Goal: Task Accomplishment & Management: Complete application form

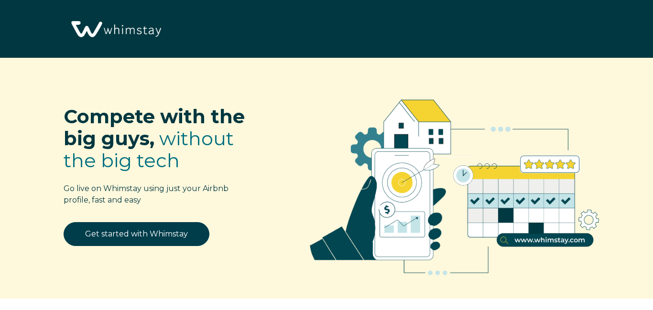
select select "US"
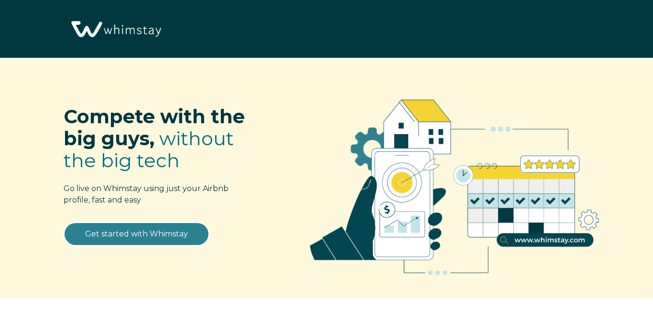
click at [152, 232] on link "Get started with Whimstay" at bounding box center [137, 234] width 146 height 24
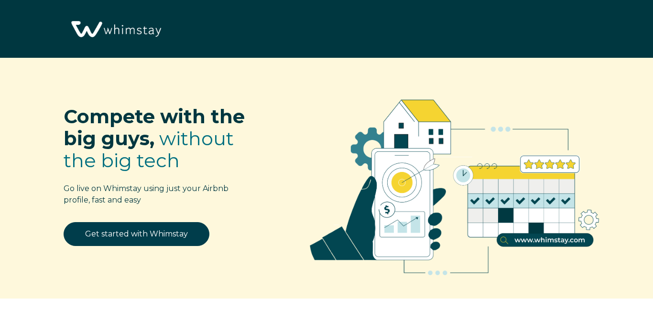
select select "US"
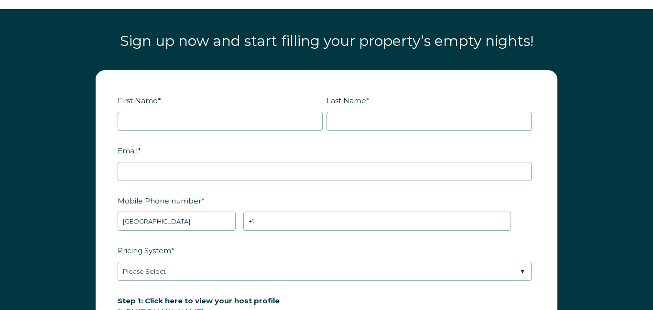
scroll to position [1123, 0]
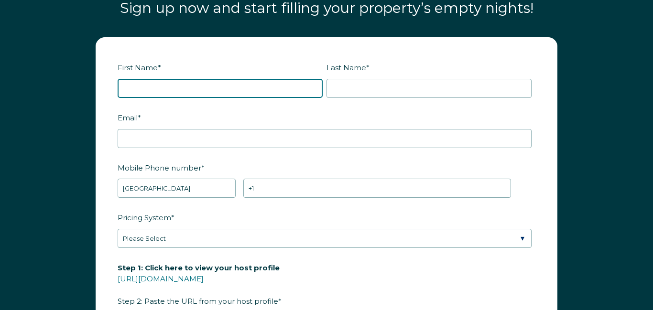
click at [135, 88] on input "First Name *" at bounding box center [220, 88] width 205 height 19
type input "[PERSON_NAME]"
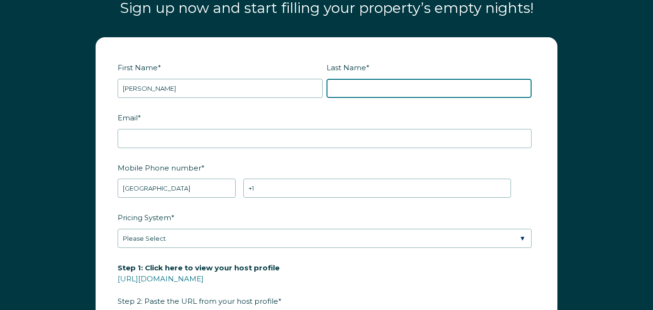
click at [376, 88] on input "Last Name *" at bounding box center [428, 88] width 205 height 19
type input "[PERSON_NAME]"
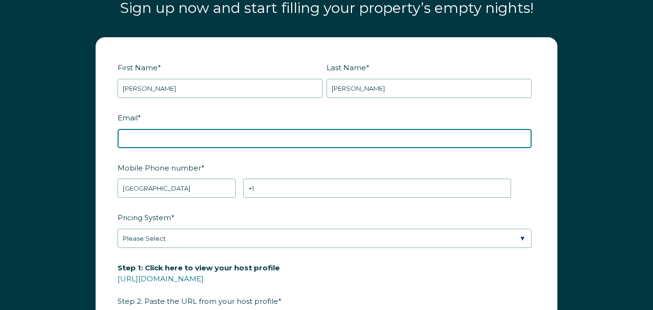
click at [139, 137] on input "Email *" at bounding box center [325, 138] width 414 height 19
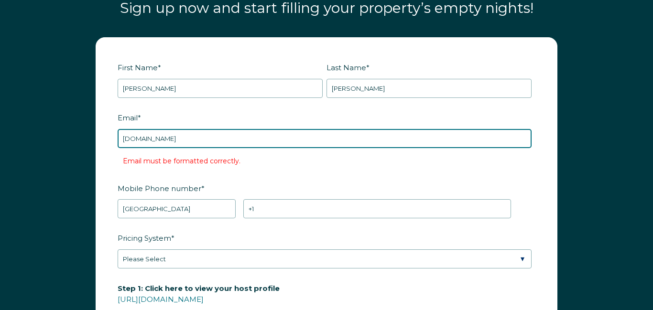
click at [166, 138] on input "adamsjayne73gmail.com" at bounding box center [325, 138] width 414 height 19
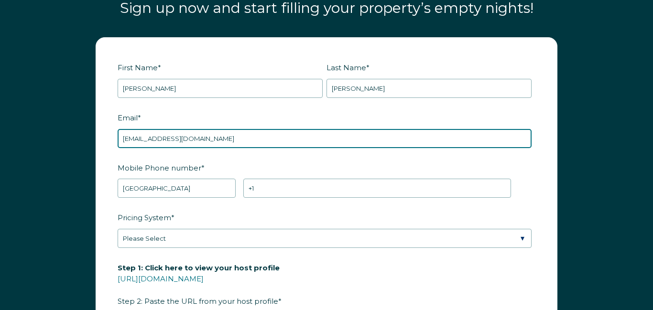
type input "adamsjayne73@gmail.com"
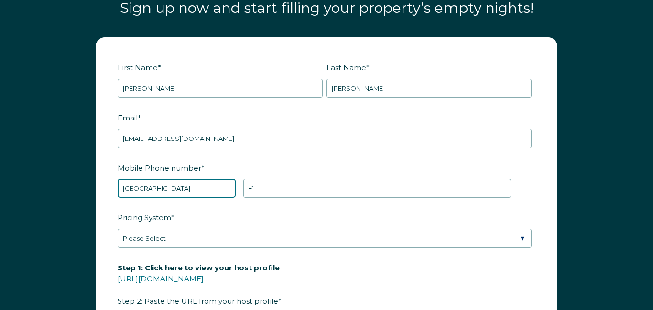
click at [164, 185] on select "* Afghanistan (‫افغانستان‬‎) Albania (Shqipëri) Algeria (‫الجزائر‬‎) American S…" at bounding box center [177, 188] width 118 height 19
click at [118, 179] on select "* Afghanistan (‫افغانستان‬‎) Albania (Shqipëri) Algeria (‫الجزائر‬‎) American S…" at bounding box center [177, 188] width 118 height 19
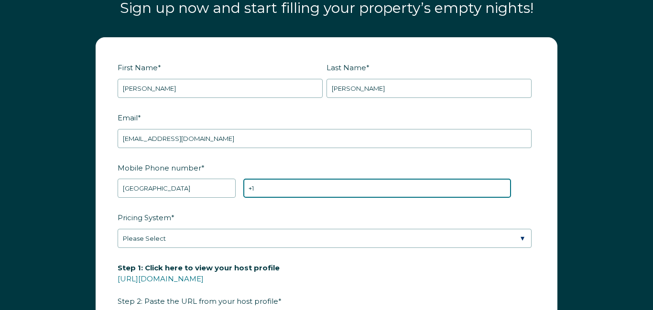
click at [270, 190] on input "+1" at bounding box center [376, 188] width 267 height 19
type input "+1 5735132285"
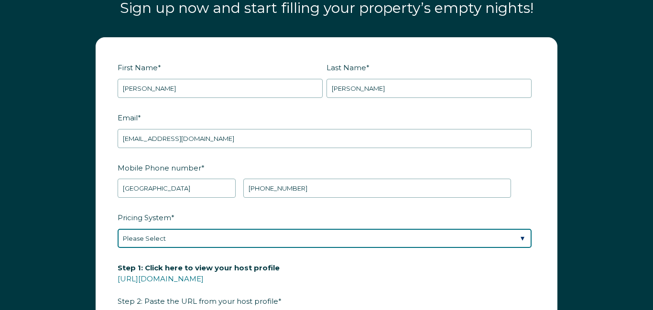
click at [170, 235] on select "Please Select Manual Airbnb Smart Pricing PriceLabs Wheelhouse Beyond Pricing 3…" at bounding box center [325, 238] width 414 height 19
select select "Airbnb Smart Pricing"
click at [118, 229] on select "Please Select Manual Airbnb Smart Pricing PriceLabs Wheelhouse Beyond Pricing 3…" at bounding box center [325, 238] width 414 height 19
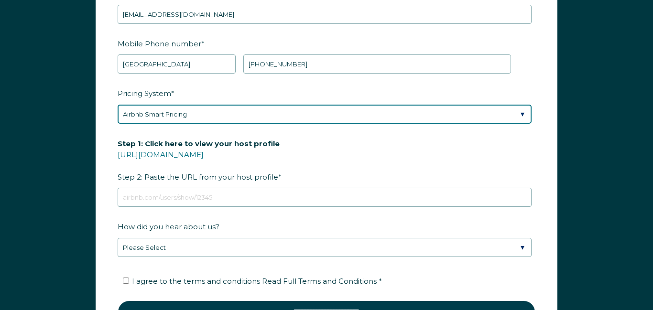
scroll to position [1254, 0]
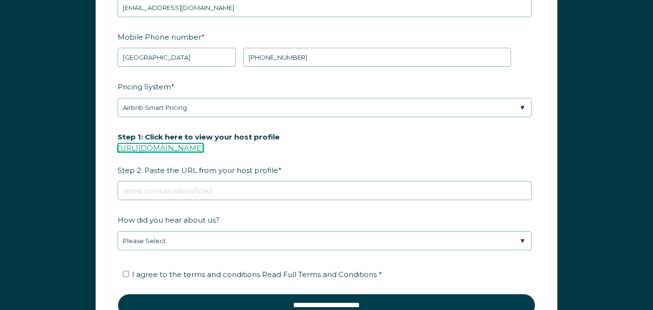
click at [154, 149] on link "[URL][DOMAIN_NAME]" at bounding box center [161, 147] width 86 height 9
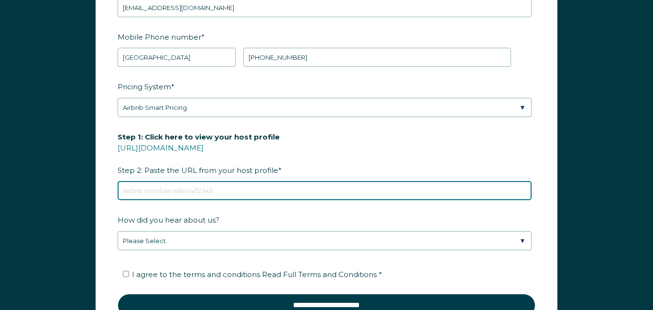
click at [200, 193] on input "Step 1: Click here to view your host profile https://www.airbnb.com/users/show/…" at bounding box center [325, 190] width 414 height 19
click at [143, 190] on input "Step 1: Click here to view your host profile https://www.airbnb.com/users/show/…" at bounding box center [325, 190] width 414 height 19
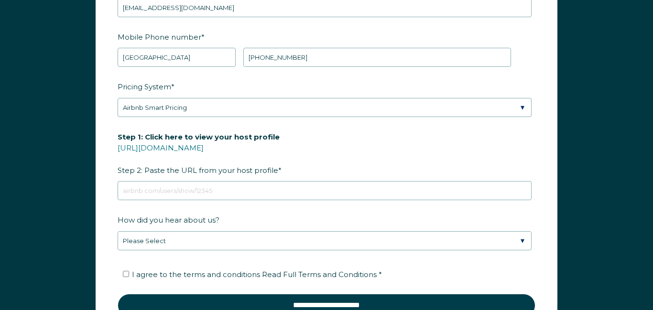
click at [181, 168] on span "Step 1: Click here to view your host profile https://www.airbnb.com/users/show/…" at bounding box center [199, 153] width 162 height 48
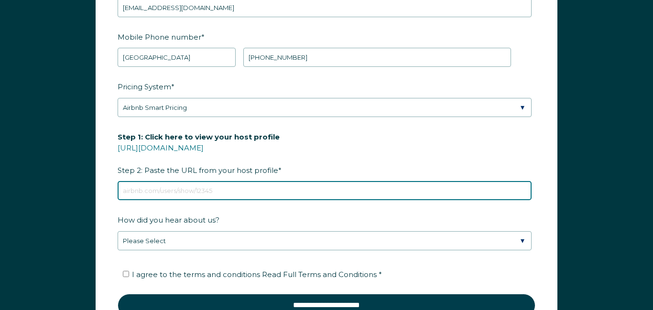
click at [181, 181] on input "Step 1: Click here to view your host profile https://www.airbnb.com/users/show/…" at bounding box center [325, 190] width 414 height 19
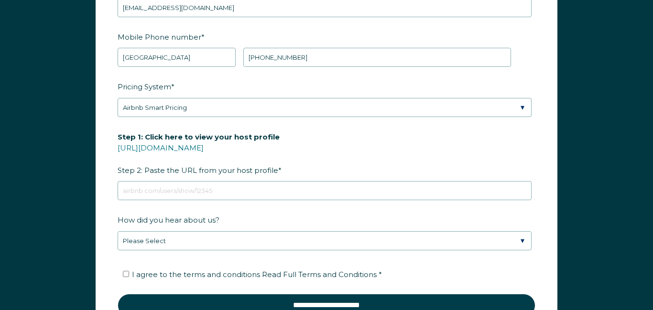
click at [181, 168] on span "Step 1: Click here to view your host profile https://www.airbnb.com/users/show/…" at bounding box center [199, 153] width 162 height 48
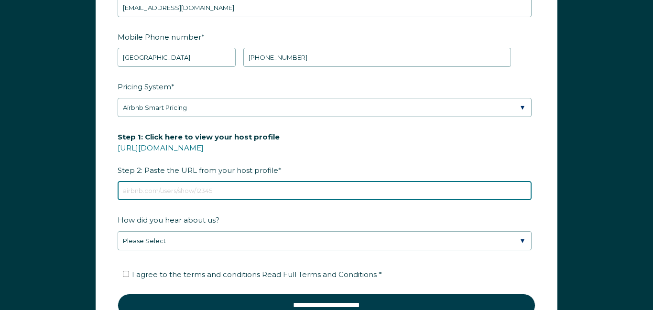
click at [181, 181] on input "Step 1: Click here to view your host profile https://www.airbnb.com/users/show/…" at bounding box center [325, 190] width 414 height 19
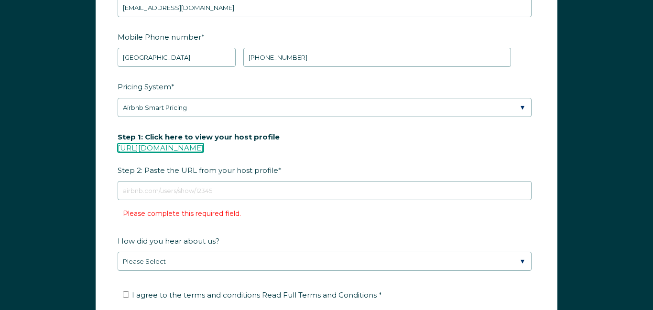
click at [180, 147] on link "[URL][DOMAIN_NAME]" at bounding box center [161, 147] width 86 height 9
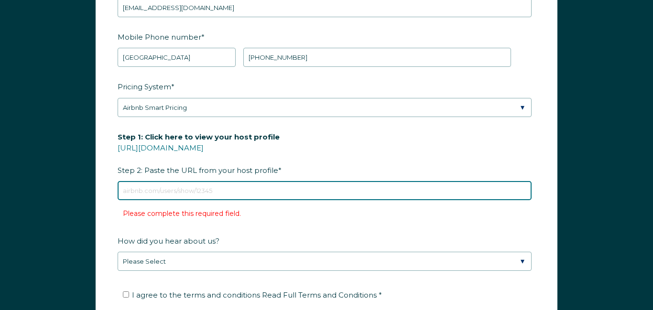
click at [203, 191] on input "Step 1: Click here to view your host profile https://www.airbnb.com/users/show/…" at bounding box center [325, 190] width 414 height 19
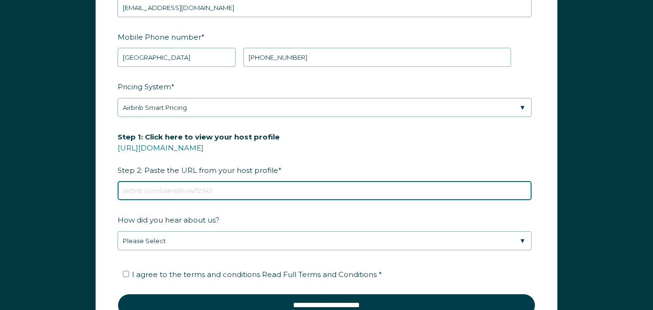
click at [303, 191] on input "Step 1: Click here to view your host profile https://www.airbnb.com/users/show/…" at bounding box center [325, 190] width 414 height 19
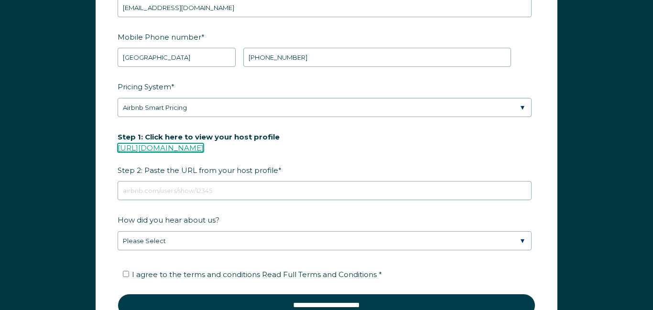
click at [204, 146] on link "[URL][DOMAIN_NAME]" at bounding box center [161, 147] width 86 height 9
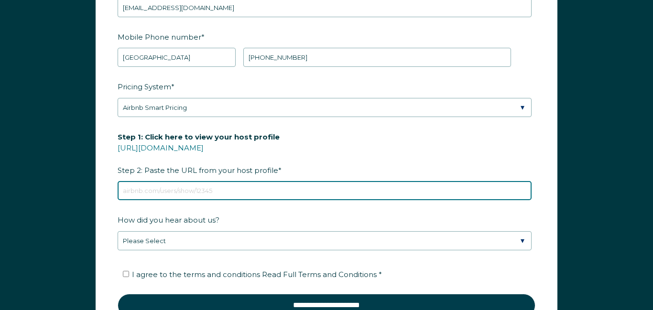
click at [218, 191] on input "Step 1: Click here to view your host profile https://www.airbnb.com/users/show/…" at bounding box center [325, 190] width 414 height 19
click at [221, 185] on input "Step 1: Click here to view your host profile https://www.airbnb.com/users/show/…" at bounding box center [325, 190] width 414 height 19
click at [218, 191] on input "Step 1: Click here to view your host profile https://www.airbnb.com/users/show/…" at bounding box center [325, 190] width 414 height 19
click at [223, 191] on input "Step 1: Click here to view your host profile https://www.airbnb.com/users/show/…" at bounding box center [325, 190] width 414 height 19
click at [147, 193] on input "Step 1: Click here to view your host profile https://www.airbnb.com/users/show/…" at bounding box center [325, 190] width 414 height 19
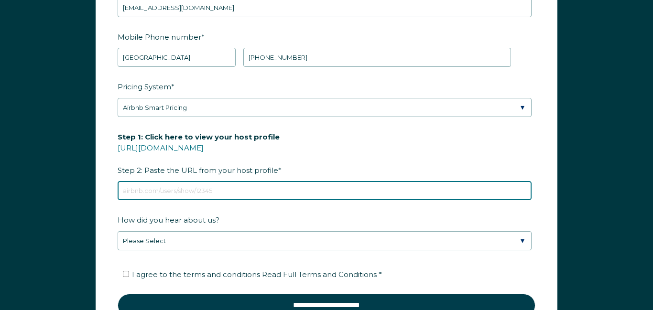
click at [147, 193] on input "Step 1: Click here to view your host profile https://www.airbnb.com/users/show/…" at bounding box center [325, 190] width 414 height 19
click at [225, 192] on input "Step 1: Click here to view your host profile https://www.airbnb.com/users/show/…" at bounding box center [325, 190] width 414 height 19
paste input "airbnb.com/h/dovesnest288"
type input "airbnb.com/h/dovesnest288"
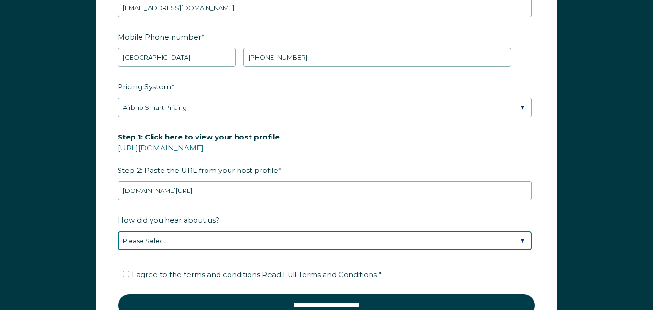
click at [522, 239] on select "Please Select Discovered Whimstay at an event or conference Found Whimstay thro…" at bounding box center [325, 240] width 414 height 19
select select "Referral from a Friend"
click at [118, 231] on select "Please Select Discovered Whimstay at an event or conference Found Whimstay thro…" at bounding box center [325, 240] width 414 height 19
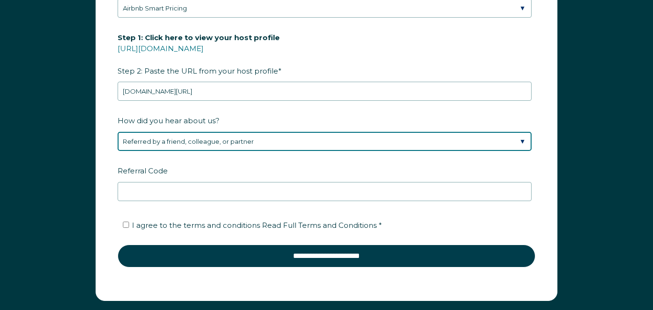
scroll to position [1363, 0]
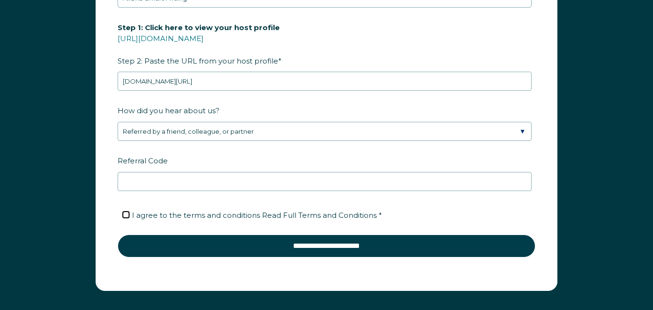
click at [125, 214] on input "I agree to the terms and conditions Read Full Terms and Conditions *" at bounding box center [126, 215] width 6 height 6
checkbox input "true"
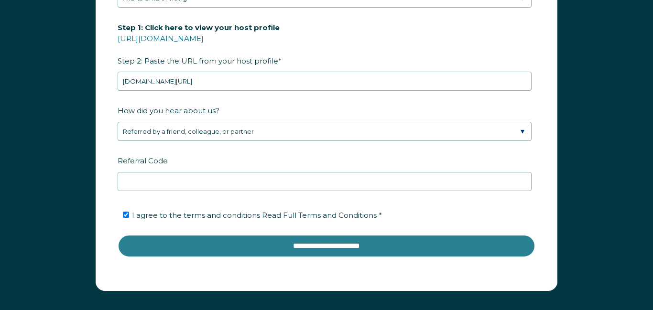
click at [315, 245] on input "**********" at bounding box center [327, 246] width 418 height 23
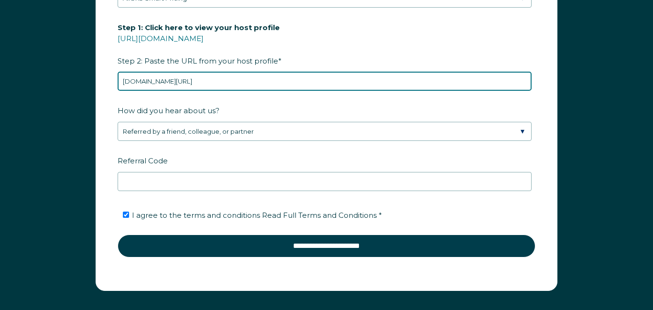
click at [243, 78] on input "airbnb.com/h/dovesnest288" at bounding box center [325, 81] width 414 height 19
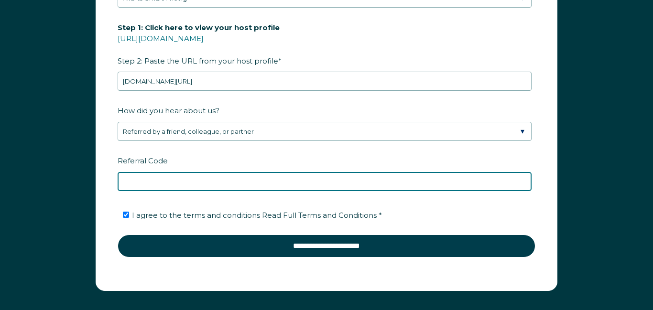
click at [223, 182] on input "Referral Code" at bounding box center [325, 181] width 414 height 19
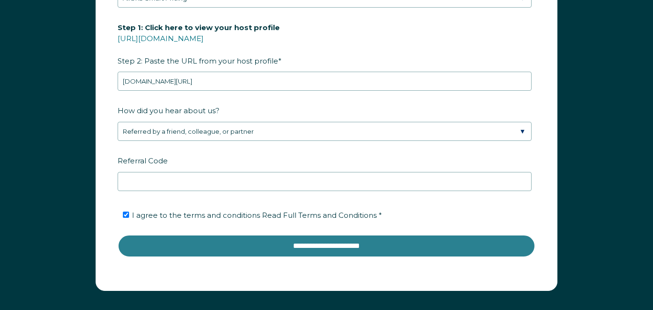
click at [280, 245] on input "**********" at bounding box center [327, 246] width 418 height 23
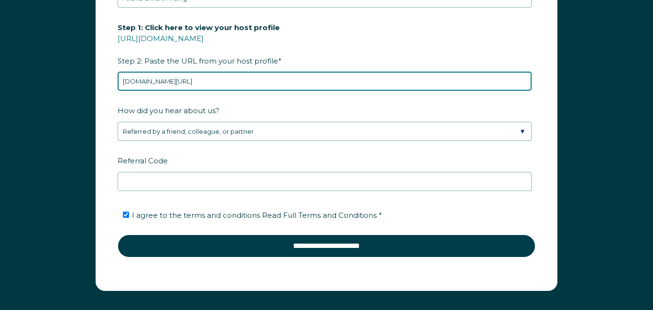
click at [216, 80] on input "airbnb.com/h/dovesnest288" at bounding box center [325, 81] width 414 height 19
type input "a"
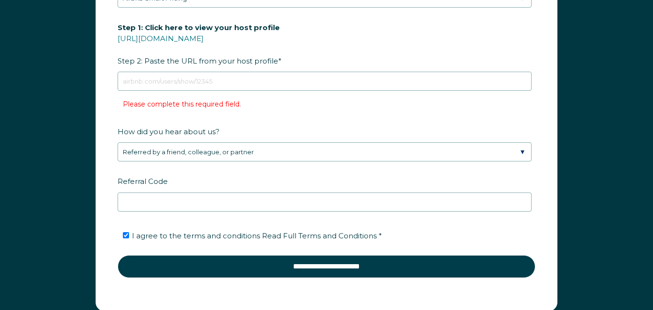
click at [204, 61] on span "Step 1: Click here to view your host profile https://www.airbnb.com/users/show/…" at bounding box center [199, 44] width 162 height 48
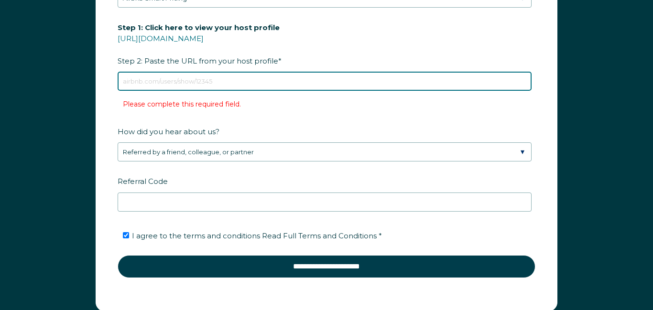
click at [204, 72] on input "Step 1: Click here to view your host profile https://www.airbnb.com/users/show/…" at bounding box center [325, 81] width 414 height 19
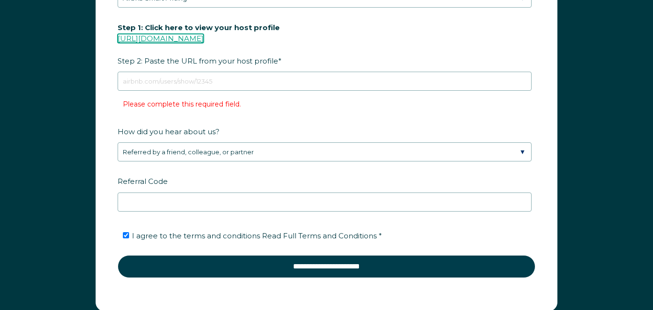
click at [195, 37] on link "[URL][DOMAIN_NAME]" at bounding box center [161, 38] width 86 height 9
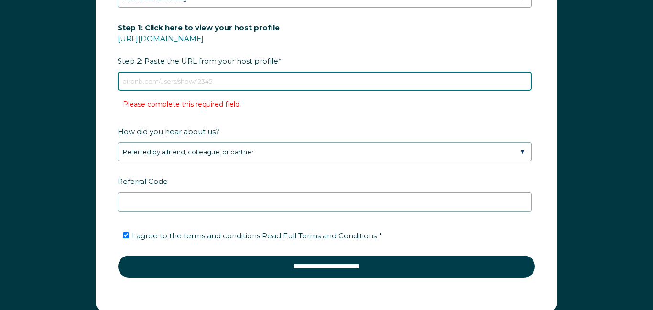
click at [234, 79] on input "Step 1: Click here to view your host profile https://www.airbnb.com/users/show/…" at bounding box center [325, 81] width 414 height 19
paste input "airbnb.com/h/dovesnest288"
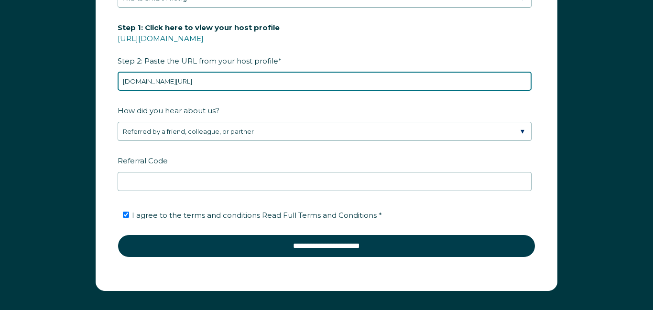
type input "airbnb.com/h/dovesnest288"
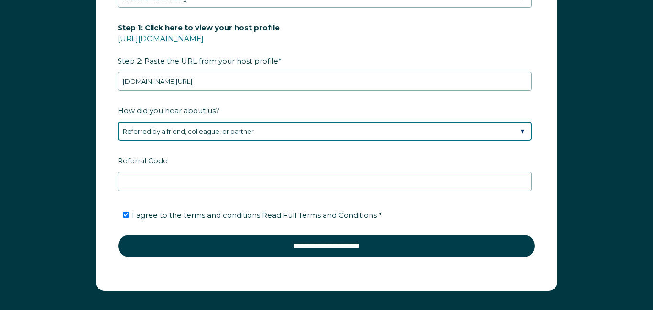
click at [375, 129] on select "Please Select Discovered Whimstay at an event or conference Found Whimstay thro…" at bounding box center [325, 131] width 414 height 19
select select "Marketing Email"
click at [118, 122] on select "Please Select Discovered Whimstay at an event or conference Found Whimstay thro…" at bounding box center [325, 131] width 414 height 19
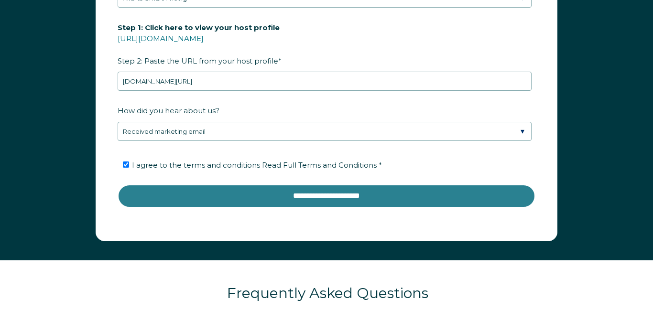
click at [239, 195] on input "**********" at bounding box center [327, 195] width 418 height 23
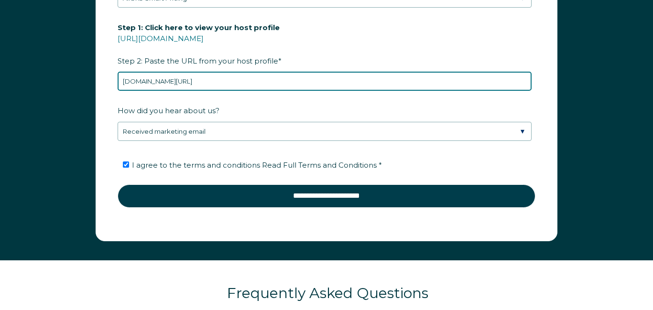
click at [213, 80] on input "airbnb.com/h/dovesnest288" at bounding box center [325, 81] width 414 height 19
type input "a"
click at [181, 82] on input "airbnb.com/h/dovenest288" at bounding box center [325, 81] width 414 height 19
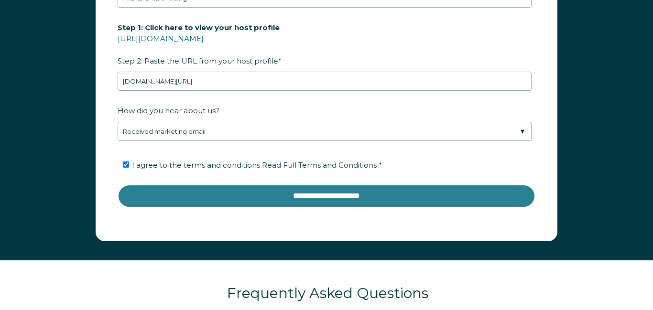
click at [281, 194] on input "**********" at bounding box center [327, 195] width 418 height 23
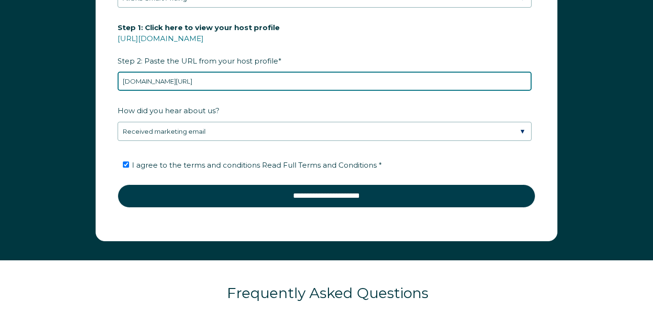
click at [214, 81] on input "airbnb.com/h/dovesnest288" at bounding box center [325, 81] width 414 height 19
type input "a"
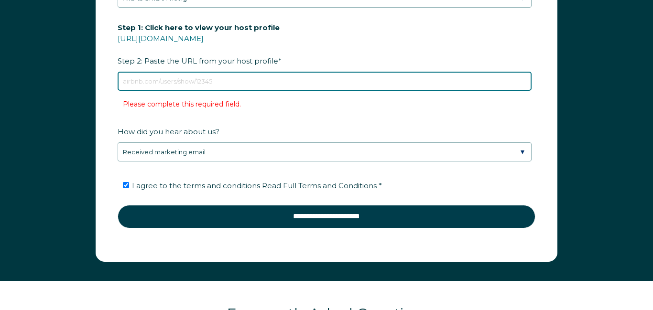
paste input "airbnb.com/h/dovesnest288"
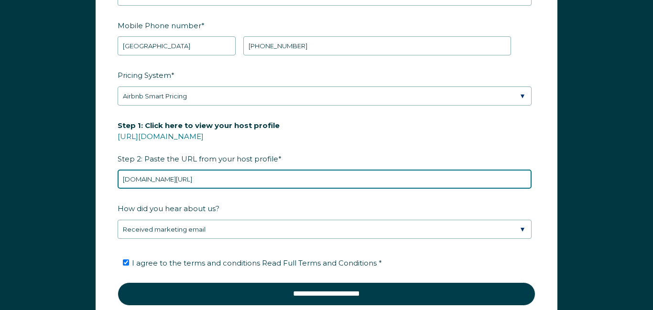
scroll to position [1272, 0]
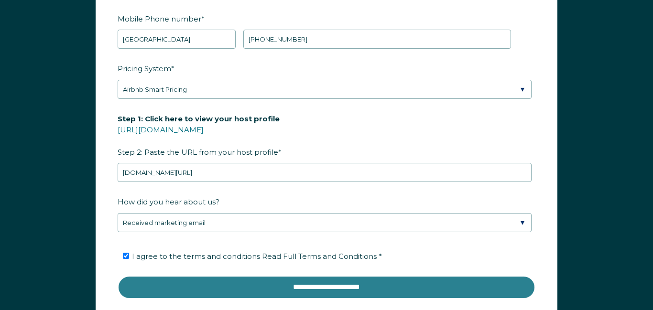
click at [322, 287] on input "**********" at bounding box center [327, 287] width 418 height 23
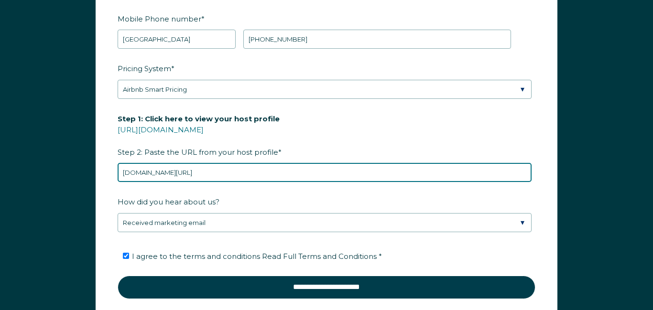
click at [213, 172] on input "airbnb.com/h/dovesnest288" at bounding box center [325, 172] width 414 height 19
type input "a"
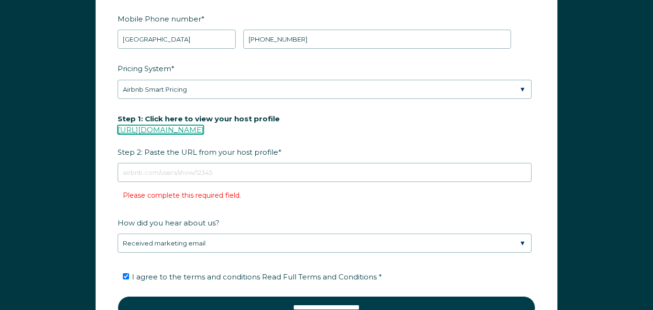
click at [184, 129] on link "[URL][DOMAIN_NAME]" at bounding box center [161, 129] width 86 height 9
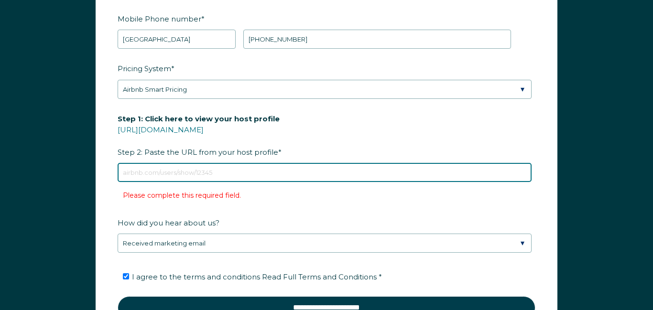
click at [200, 174] on input "Step 1: Click here to view your host profile https://www.airbnb.com/users/show/…" at bounding box center [325, 172] width 414 height 19
paste input "airbnb.com/h/ourlittlesecret"
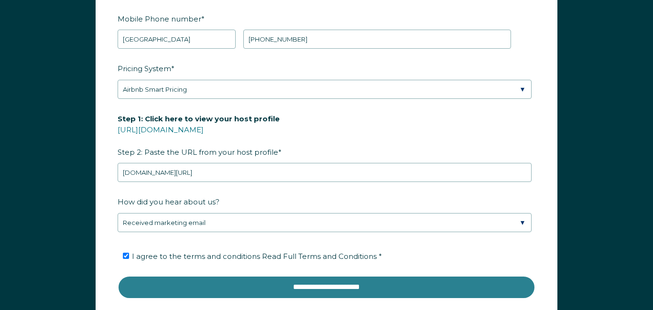
click at [390, 285] on input "**********" at bounding box center [327, 287] width 418 height 23
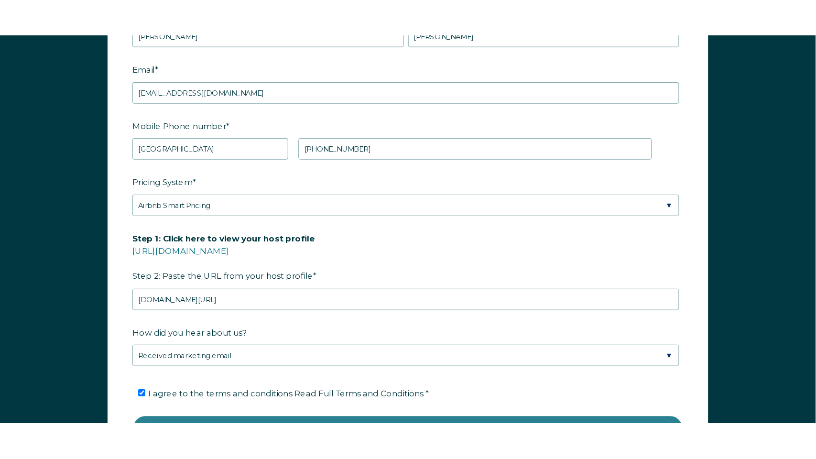
scroll to position [1269, 0]
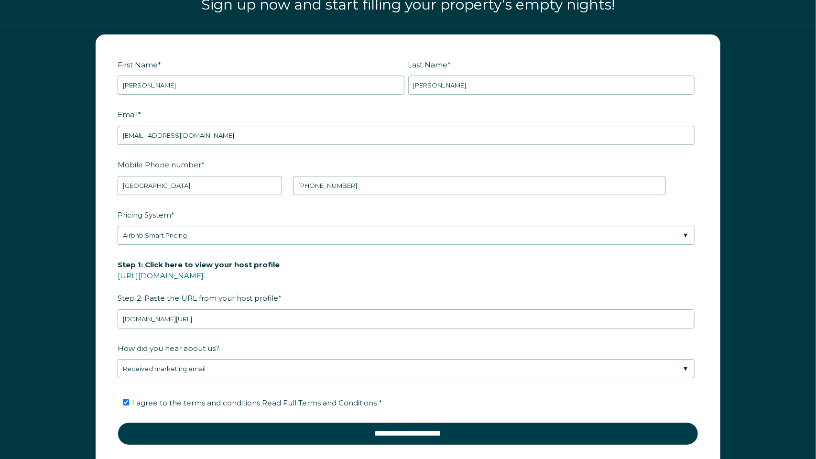
click at [652, 74] on div "First Name * Jayne Last Name * Martin RBO Token Company ID Referrer Code Dialer…" at bounding box center [408, 261] width 816 height 473
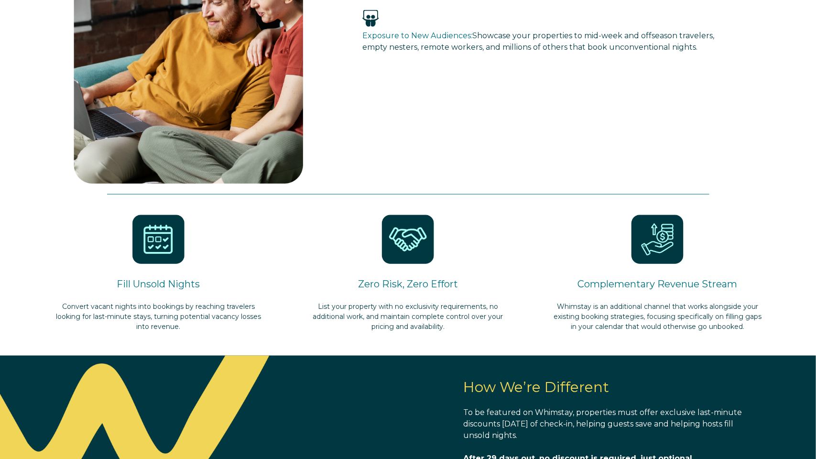
scroll to position [452, 0]
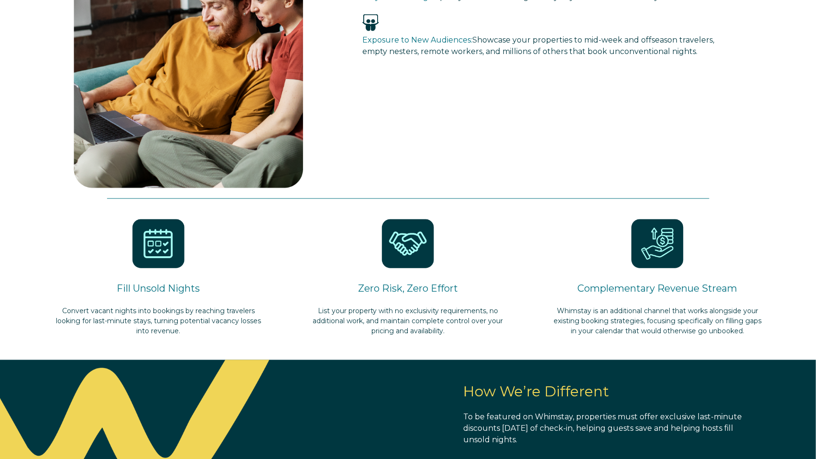
click at [29, 17] on div "The Leading Last-Minute Booking Platform, Now Open to Independent Hosts for the…" at bounding box center [408, 32] width 816 height 333
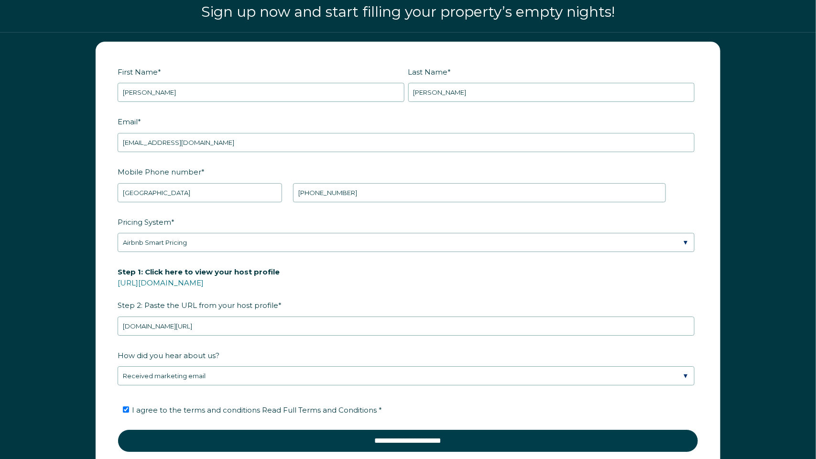
scroll to position [1267, 0]
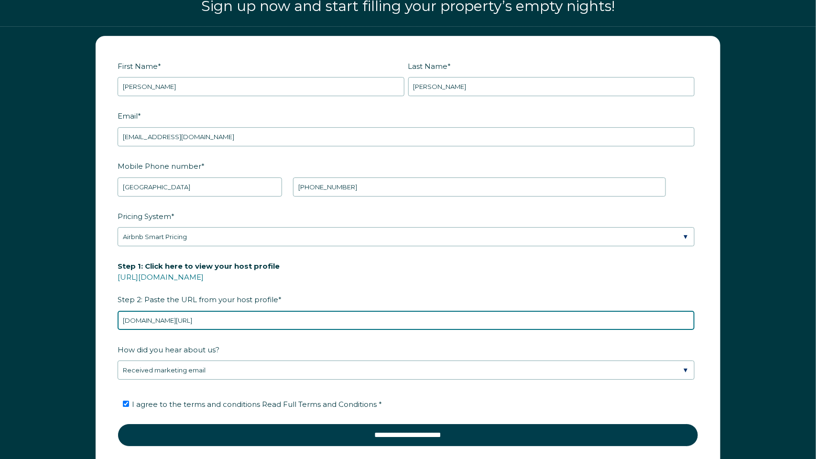
click at [220, 310] on input "airbnb.com/h/ourlittlesecret" at bounding box center [406, 320] width 577 height 19
type input "a"
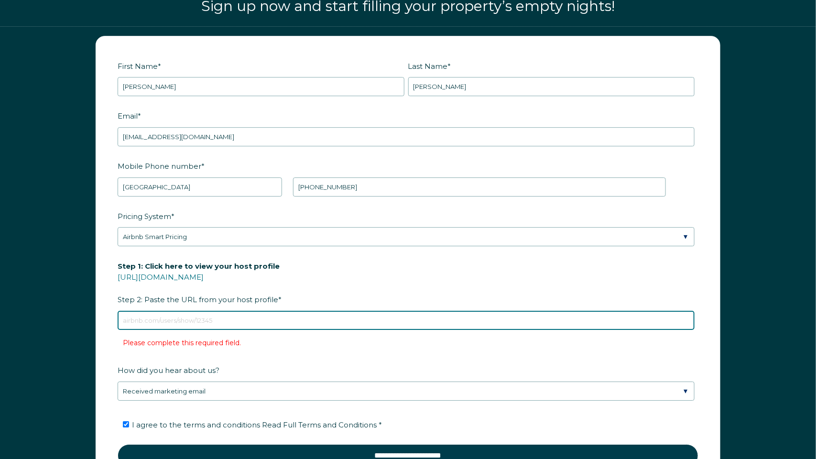
click at [214, 310] on input "Step 1: Click here to view your host profile https://www.airbnb.com/users/show/…" at bounding box center [406, 320] width 577 height 19
click at [204, 310] on input "Step 1: Click here to view your host profile https://www.airbnb.com/users/show/…" at bounding box center [406, 320] width 577 height 19
paste input "airbnb.com/h/dovesnest288"
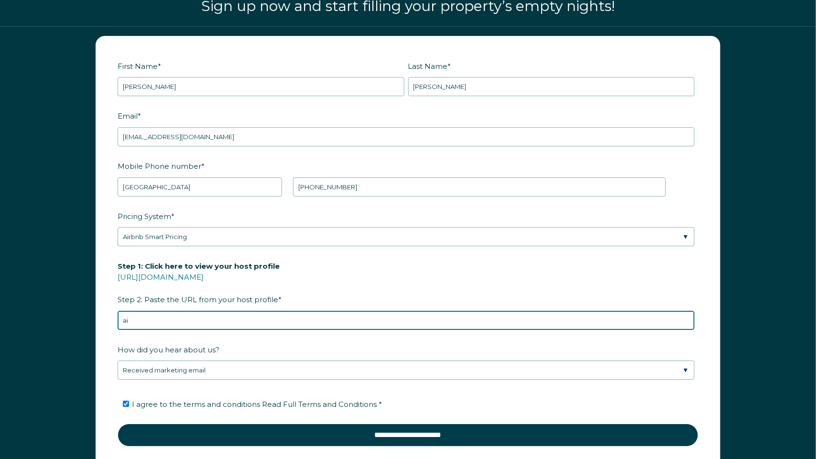
type input "a"
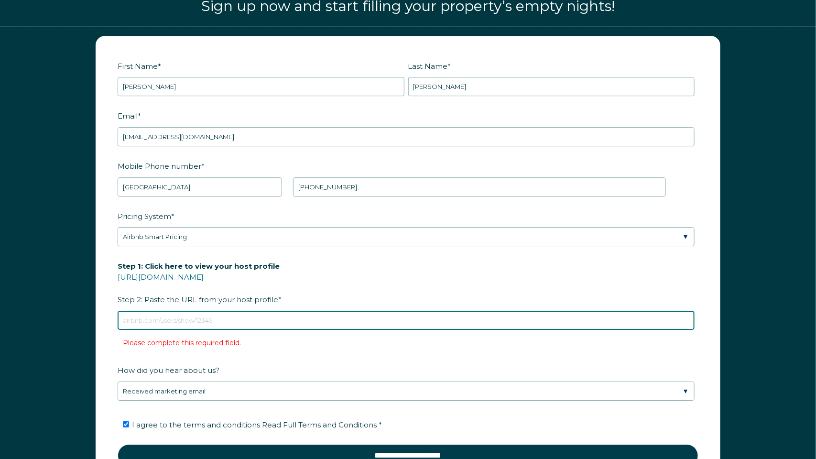
click at [156, 310] on input "Step 1: Click here to view your host profile https://www.airbnb.com/users/show/…" at bounding box center [406, 320] width 577 height 19
paste input "airbnb.com/h/220dufour"
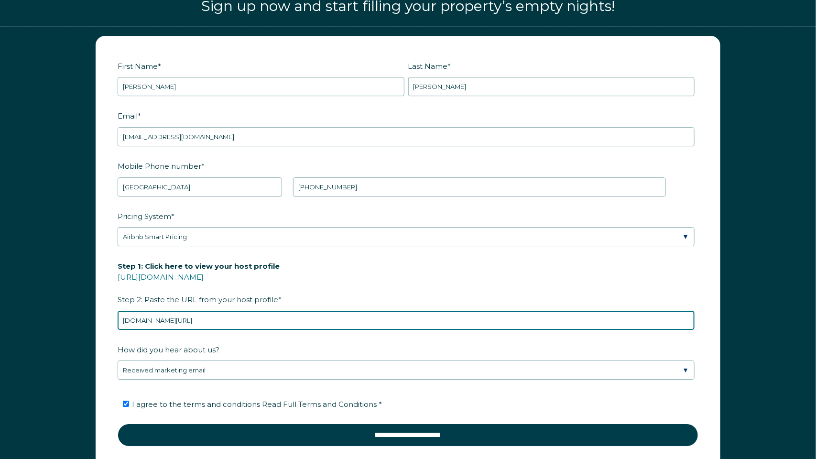
click at [214, 310] on input "airbnb.com/h/220dufour" at bounding box center [406, 320] width 577 height 19
type input "a"
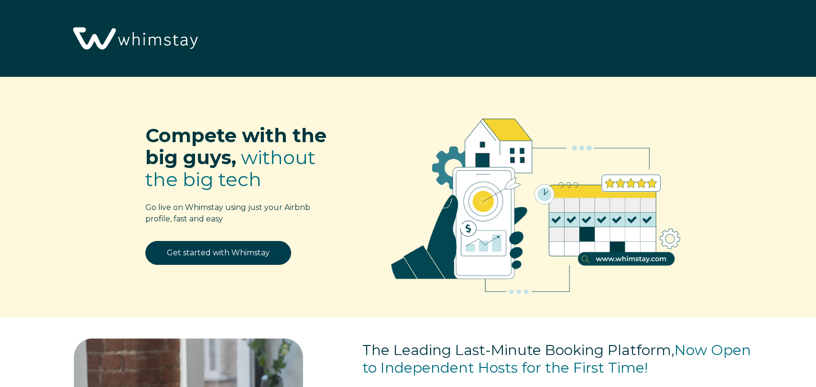
select select "US"
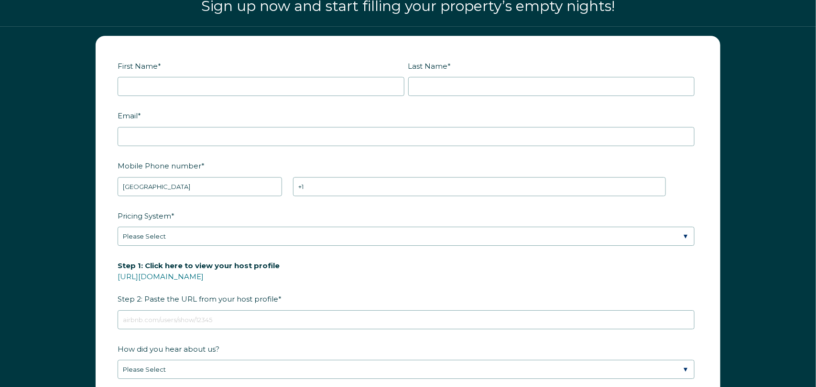
scroll to position [1267, 0]
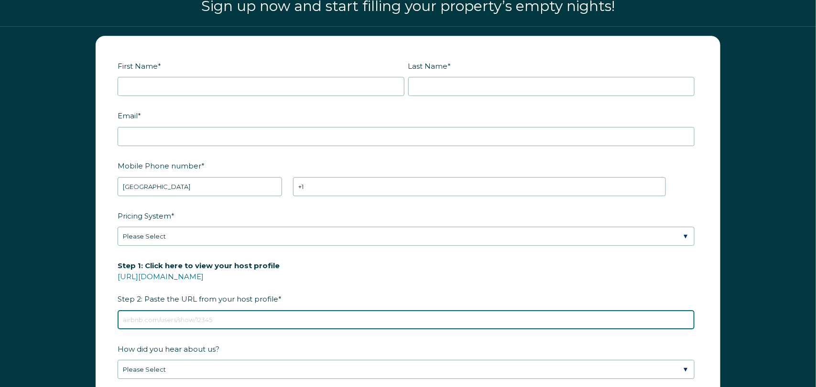
click at [132, 319] on input "Step 1: Click here to view your host profile https://www.airbnb.com/users/show/…" at bounding box center [406, 320] width 577 height 19
click at [234, 320] on input "Step 1: Click here to view your host profile https://www.airbnb.com/users/show/…" at bounding box center [406, 320] width 577 height 19
paste input "airbnb.com/h/wrenslanding495"
type input "airbnb.com/h/wrenslanding495"
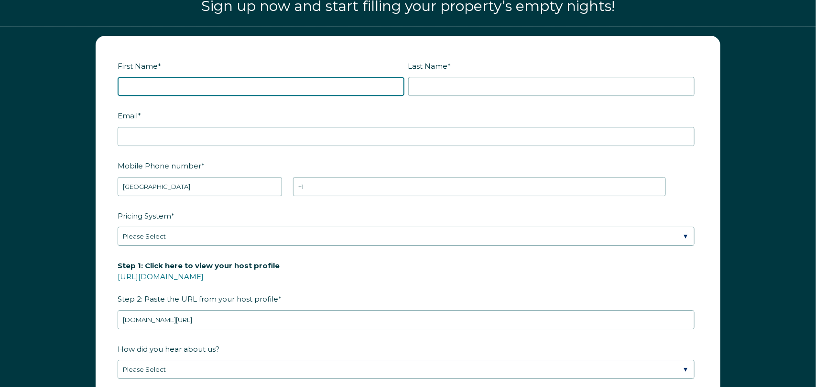
click at [132, 84] on input "First Name *" at bounding box center [261, 86] width 287 height 19
type input "j"
type input "Jayne"
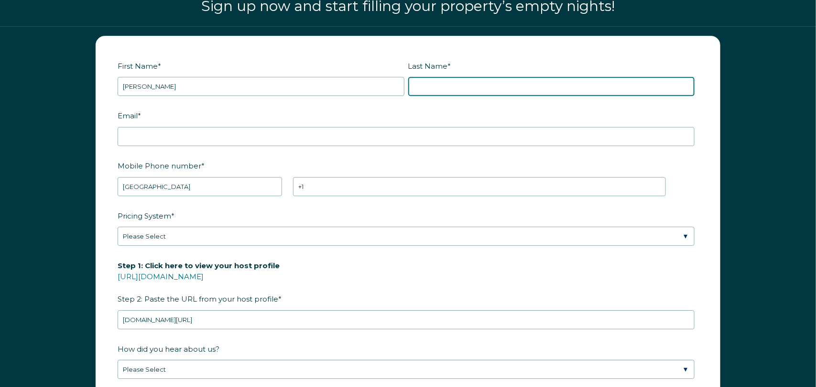
click at [441, 84] on input "Last Name *" at bounding box center [551, 86] width 287 height 19
type input "Martin"
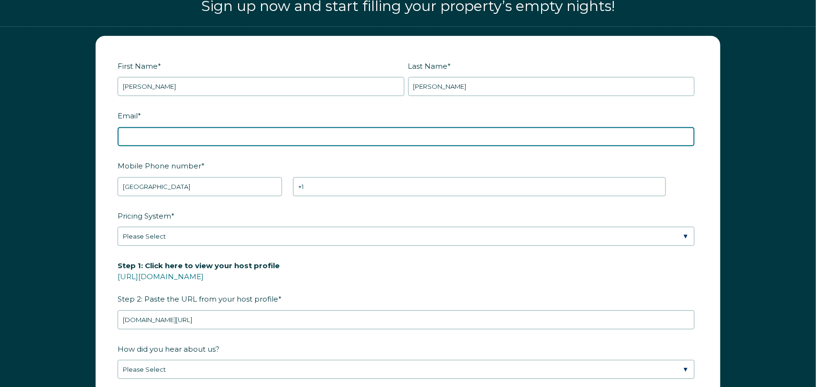
click at [151, 134] on input "Email *" at bounding box center [406, 136] width 577 height 19
type input "adamsjayne73@gmail.com"
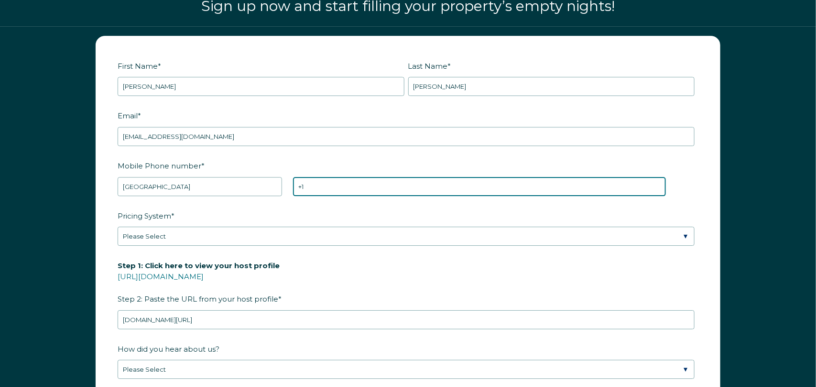
click at [312, 188] on input "+1" at bounding box center [479, 186] width 373 height 19
type input "+1 5735132285"
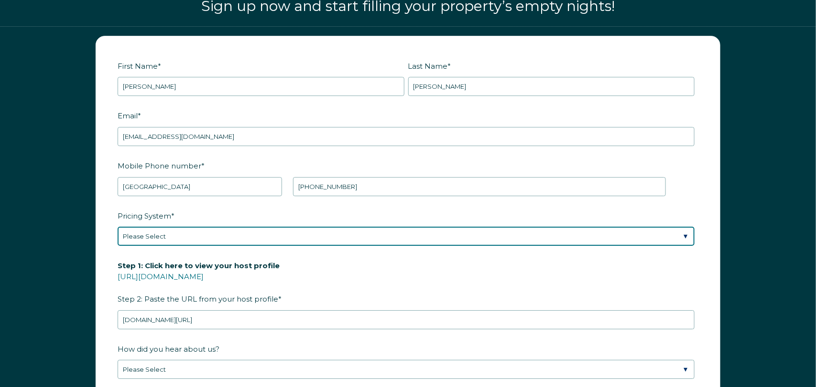
click at [179, 232] on select "Please Select Manual Airbnb Smart Pricing PriceLabs Wheelhouse Beyond Pricing 3…" at bounding box center [406, 236] width 577 height 19
click at [118, 227] on select "Please Select Manual Airbnb Smart Pricing PriceLabs Wheelhouse Beyond Pricing 3…" at bounding box center [406, 236] width 577 height 19
click at [157, 233] on select "Please Select Manual Airbnb Smart Pricing PriceLabs Wheelhouse Beyond Pricing 3…" at bounding box center [406, 236] width 577 height 19
select select "Airbnb Smart Pricing"
click at [118, 227] on select "Please Select Manual Airbnb Smart Pricing PriceLabs Wheelhouse Beyond Pricing 3…" at bounding box center [406, 236] width 577 height 19
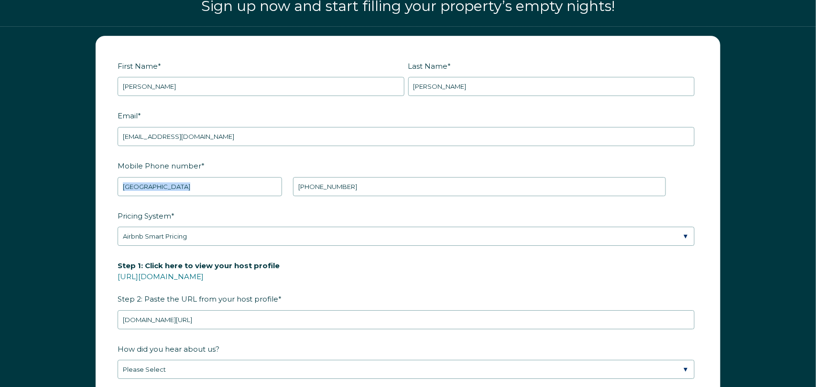
drag, startPoint x: 718, startPoint y: 172, endPoint x: 719, endPoint y: 183, distance: 10.6
click at [719, 183] on form "First Name * Jayne Last Name * Martin RBO Token Company ID Referrer Code Dialer…" at bounding box center [408, 257] width 624 height 443
click at [777, 278] on div "First Name * Jayne Last Name * Martin RBO Token Company ID Referrer Code Dialer…" at bounding box center [408, 262] width 816 height 473
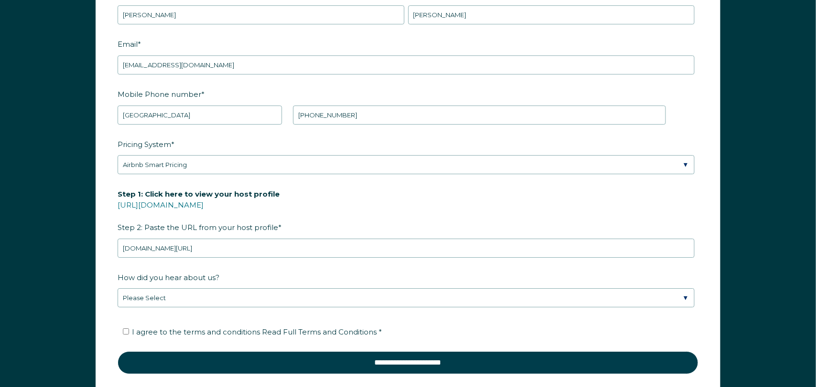
scroll to position [1363, 0]
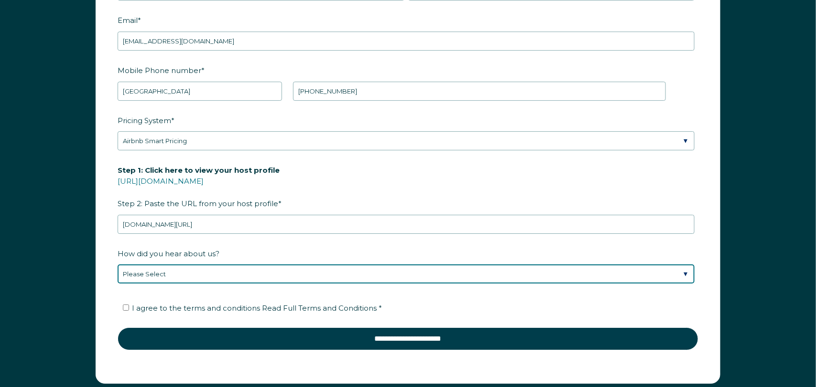
click at [175, 268] on select "Please Select Discovered Whimstay at an event or conference Found Whimstay thro…" at bounding box center [406, 274] width 577 height 19
select select "Referral from a Friend"
click at [118, 265] on select "Please Select Discovered Whimstay at an event or conference Found Whimstay thro…" at bounding box center [406, 274] width 577 height 19
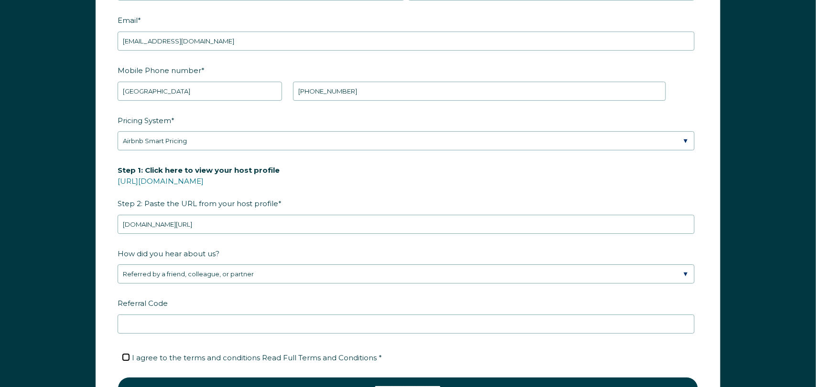
click at [126, 358] on input "I agree to the terms and conditions Read Full Terms and Conditions *" at bounding box center [126, 358] width 6 height 6
checkbox input "true"
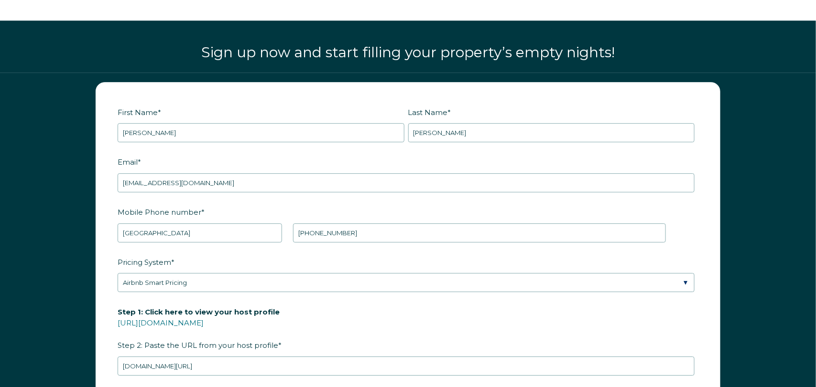
scroll to position [1224, 0]
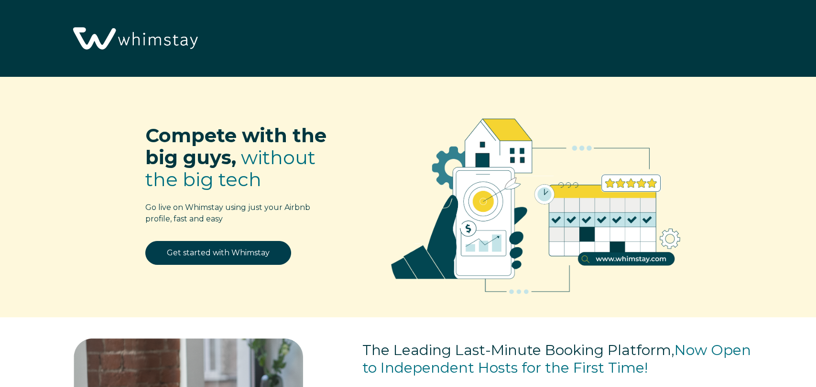
select select "US"
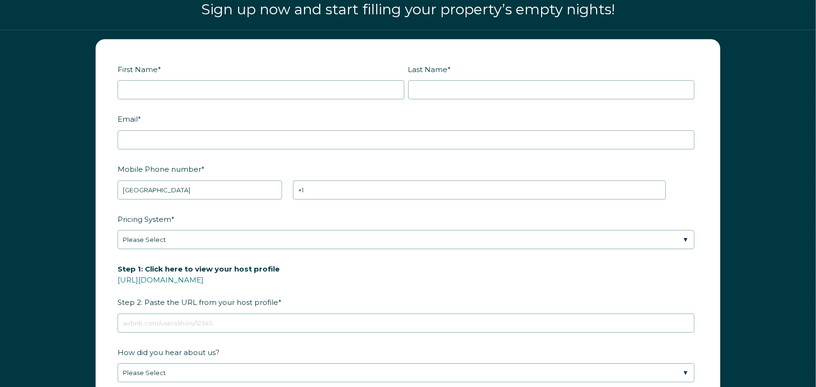
scroll to position [1264, 0]
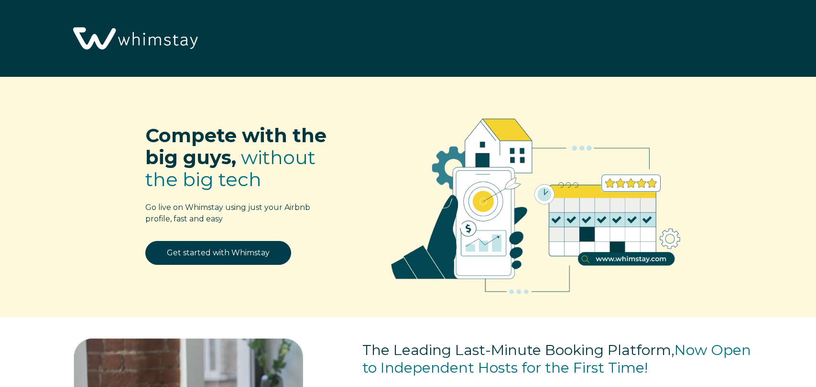
select select "US"
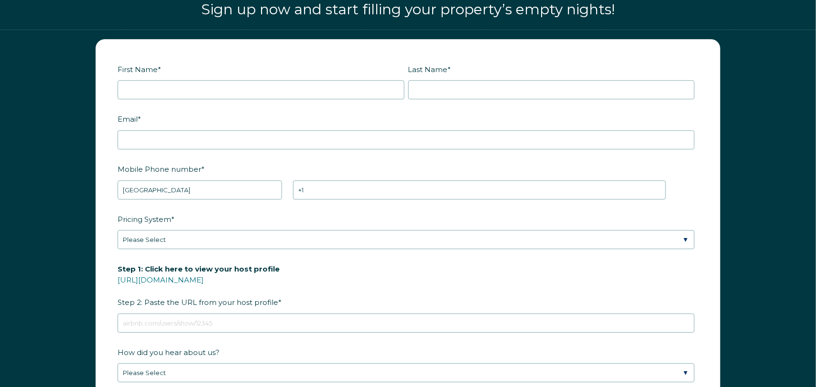
scroll to position [1264, 0]
